Goal: Find specific page/section: Find specific page/section

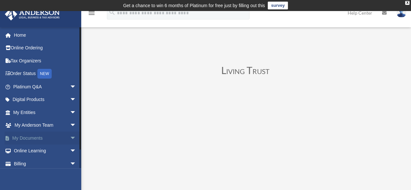
click at [70, 137] on span "arrow_drop_down" at bounding box center [76, 137] width 13 height 13
click at [27, 149] on link "Box" at bounding box center [47, 150] width 77 height 13
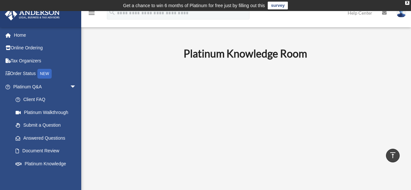
scroll to position [301, 0]
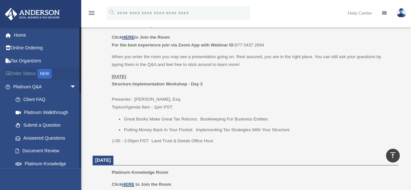
click at [35, 74] on link "Order Status NEW" at bounding box center [45, 73] width 81 height 13
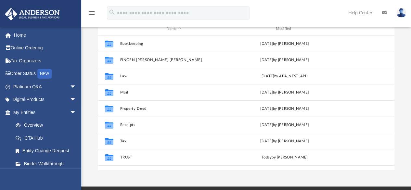
scroll to position [91, 0]
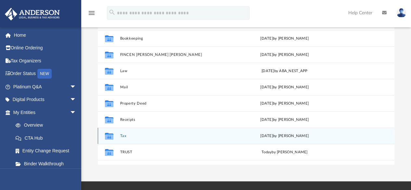
click at [122, 135] on button "Tax" at bounding box center [174, 136] width 108 height 4
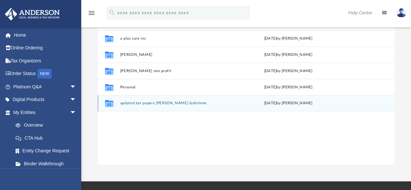
click at [131, 101] on button "updated tax papers ronel &shirlene" at bounding box center [175, 103] width 110 height 4
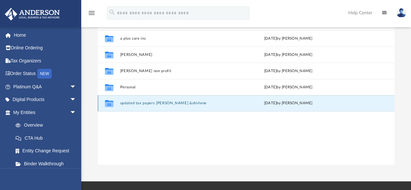
click at [131, 101] on button "updated tax papers ronel &shirlene" at bounding box center [175, 103] width 110 height 4
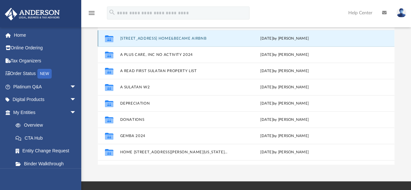
click at [155, 36] on button "[STREET_ADDRESS] HOME&BECAME AIRBNB" at bounding box center [174, 38] width 108 height 4
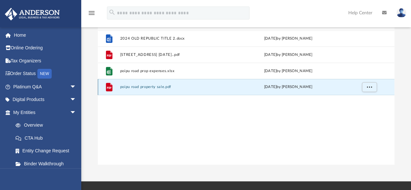
click at [156, 85] on button "poipu road property sale.pdf" at bounding box center [175, 87] width 110 height 4
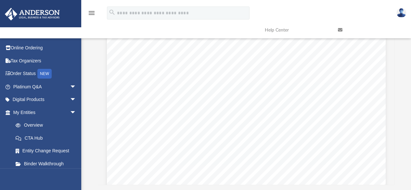
scroll to position [0, 0]
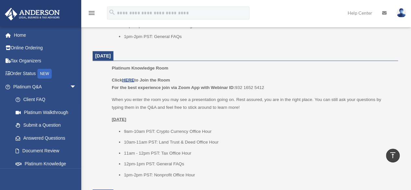
scroll to position [690, 0]
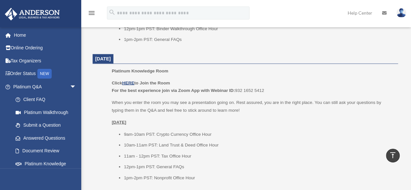
click at [400, 13] on img at bounding box center [401, 12] width 10 height 9
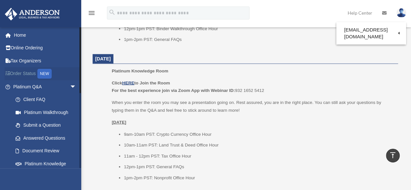
click at [24, 71] on link "Order Status NEW" at bounding box center [45, 73] width 81 height 13
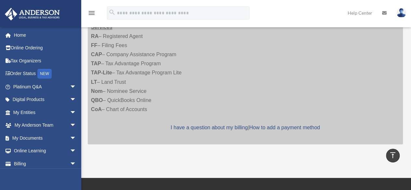
scroll to position [540, 0]
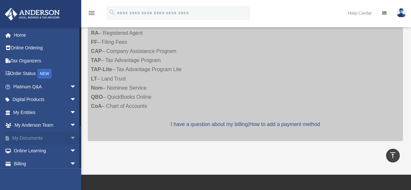
click at [70, 137] on span "arrow_drop_down" at bounding box center [76, 137] width 13 height 13
click at [28, 150] on link "Box" at bounding box center [47, 150] width 77 height 13
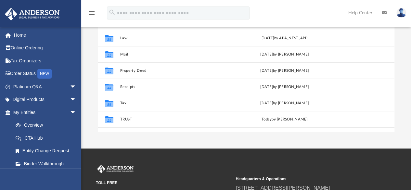
scroll to position [124, 0]
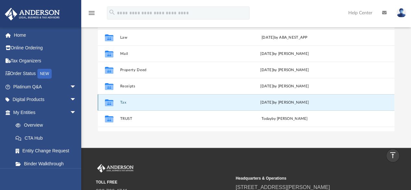
click at [123, 102] on button "Tax" at bounding box center [174, 102] width 108 height 4
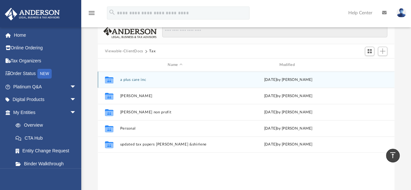
scroll to position [44, 0]
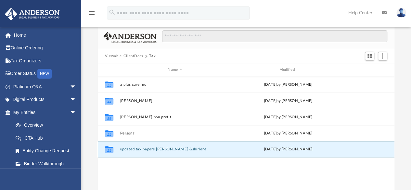
click at [135, 148] on button "updated tax papers ronel &shirlene" at bounding box center [175, 149] width 110 height 4
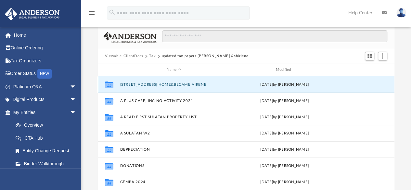
click at [182, 84] on button "2253 POIPU RD KOLOA,HI HOME&BECAME AIRBNB" at bounding box center [174, 84] width 108 height 4
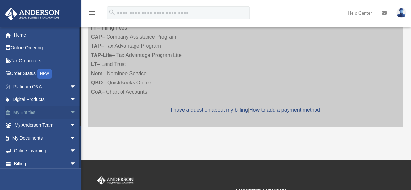
scroll to position [551, 0]
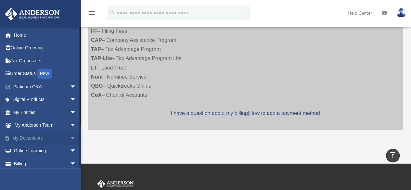
click at [70, 138] on span "arrow_drop_down" at bounding box center [76, 137] width 13 height 13
click at [25, 150] on link "Box" at bounding box center [47, 150] width 77 height 13
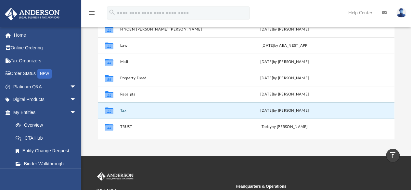
click at [125, 109] on button "Tax" at bounding box center [174, 110] width 108 height 4
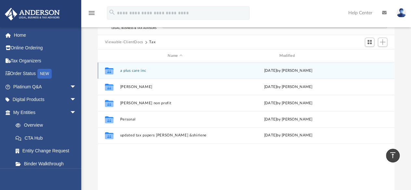
scroll to position [56, 0]
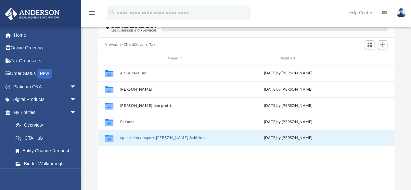
click at [131, 137] on button "updated tax papers [PERSON_NAME] &shirlene" at bounding box center [175, 138] width 110 height 4
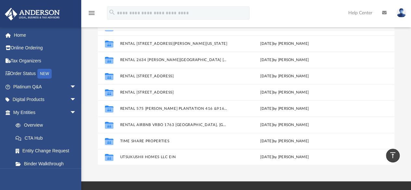
scroll to position [85, 0]
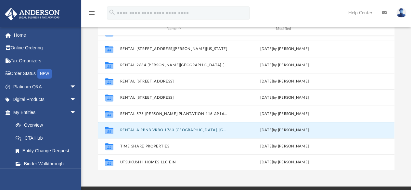
click at [205, 130] on button "RENTAL AIRBNB VRBO 1763 [GEOGRAPHIC_DATA], [GEOGRAPHIC_DATA] HI" at bounding box center [174, 130] width 108 height 4
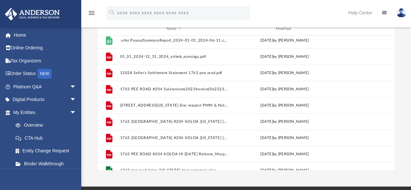
scroll to position [0, 0]
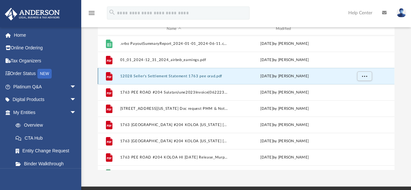
click at [190, 76] on button "12028 Seller's Settlement Statement 1763 pee orad.pdf" at bounding box center [174, 76] width 108 height 4
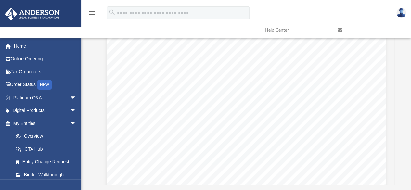
scroll to position [54, 0]
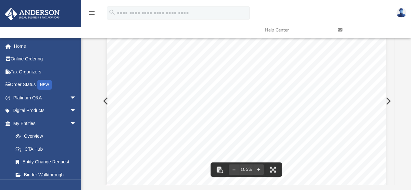
drag, startPoint x: 387, startPoint y: 76, endPoint x: 389, endPoint y: 71, distance: 5.4
click at [389, 71] on div "[STREET_ADDRESS] • Kapaa HI • 96746 • (808) 821 - 6808 • FAX (866) 749 - 0445 P…" at bounding box center [246, 101] width 297 height 168
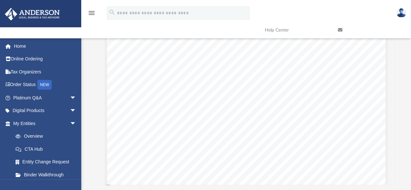
scroll to position [124, 0]
